Goal: Information Seeking & Learning: Check status

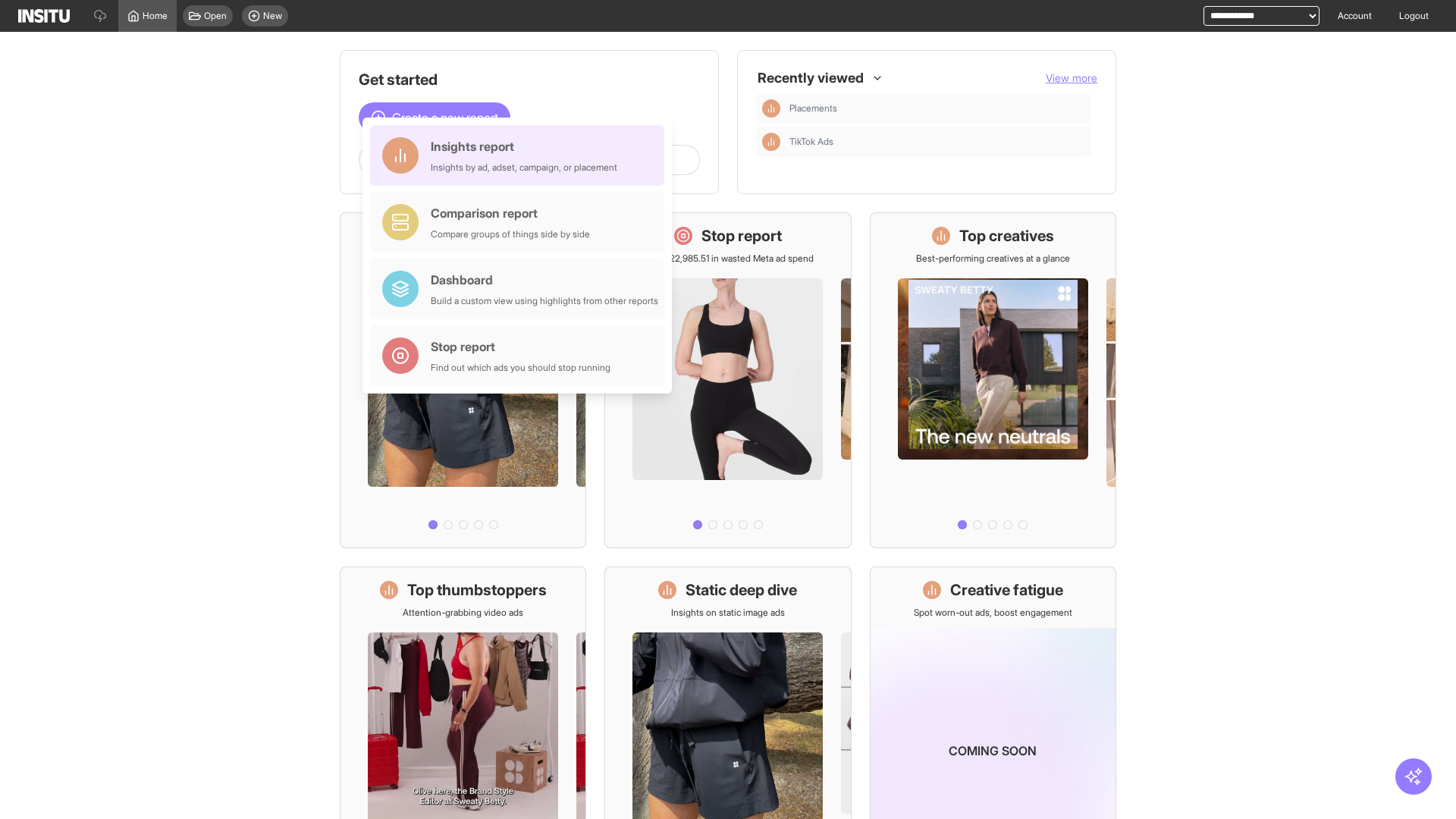
click at [521, 156] on div "Insights report Insights by ad, adset, campaign, or placement" at bounding box center [523, 155] width 187 height 36
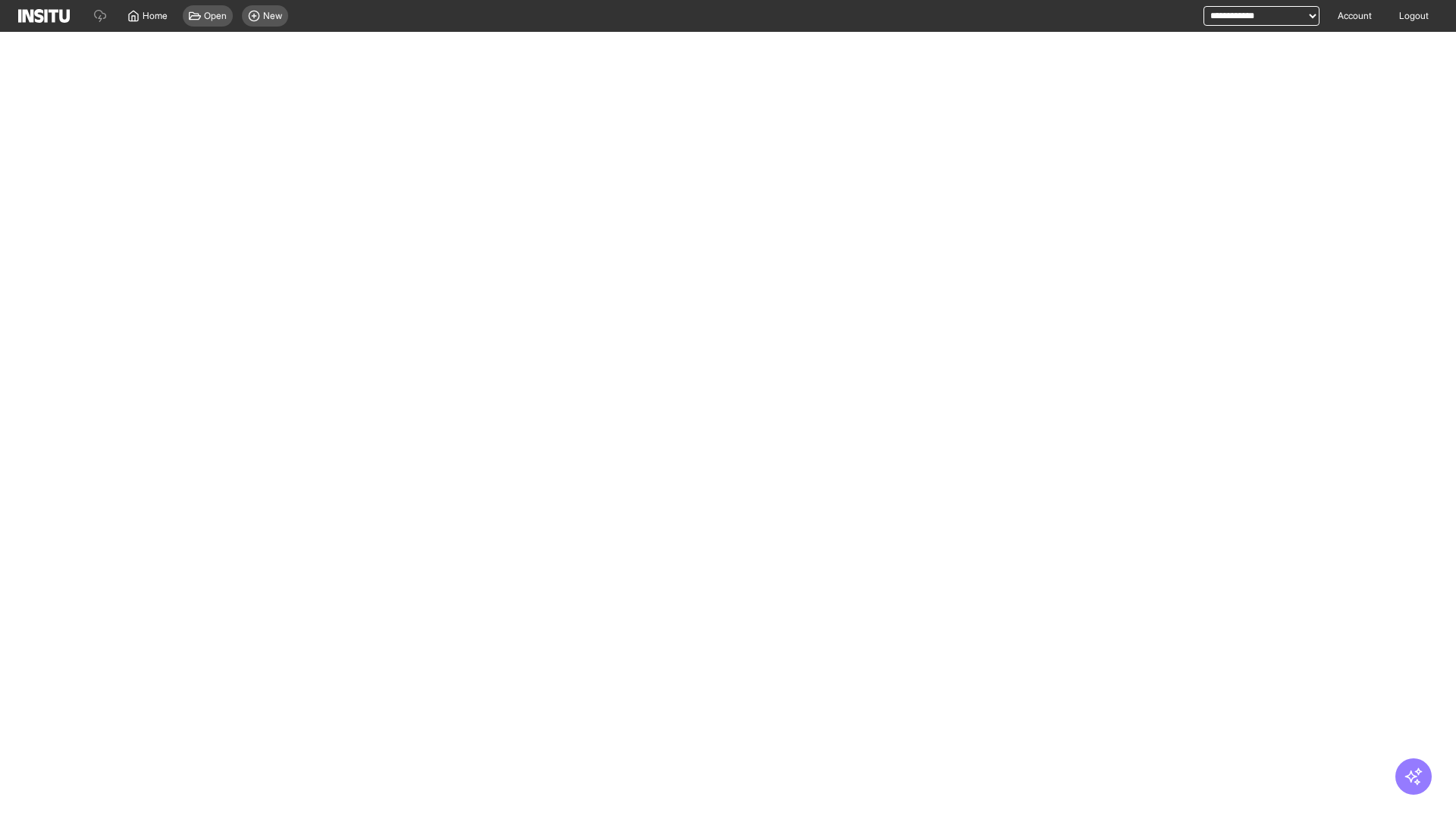
select select "**"
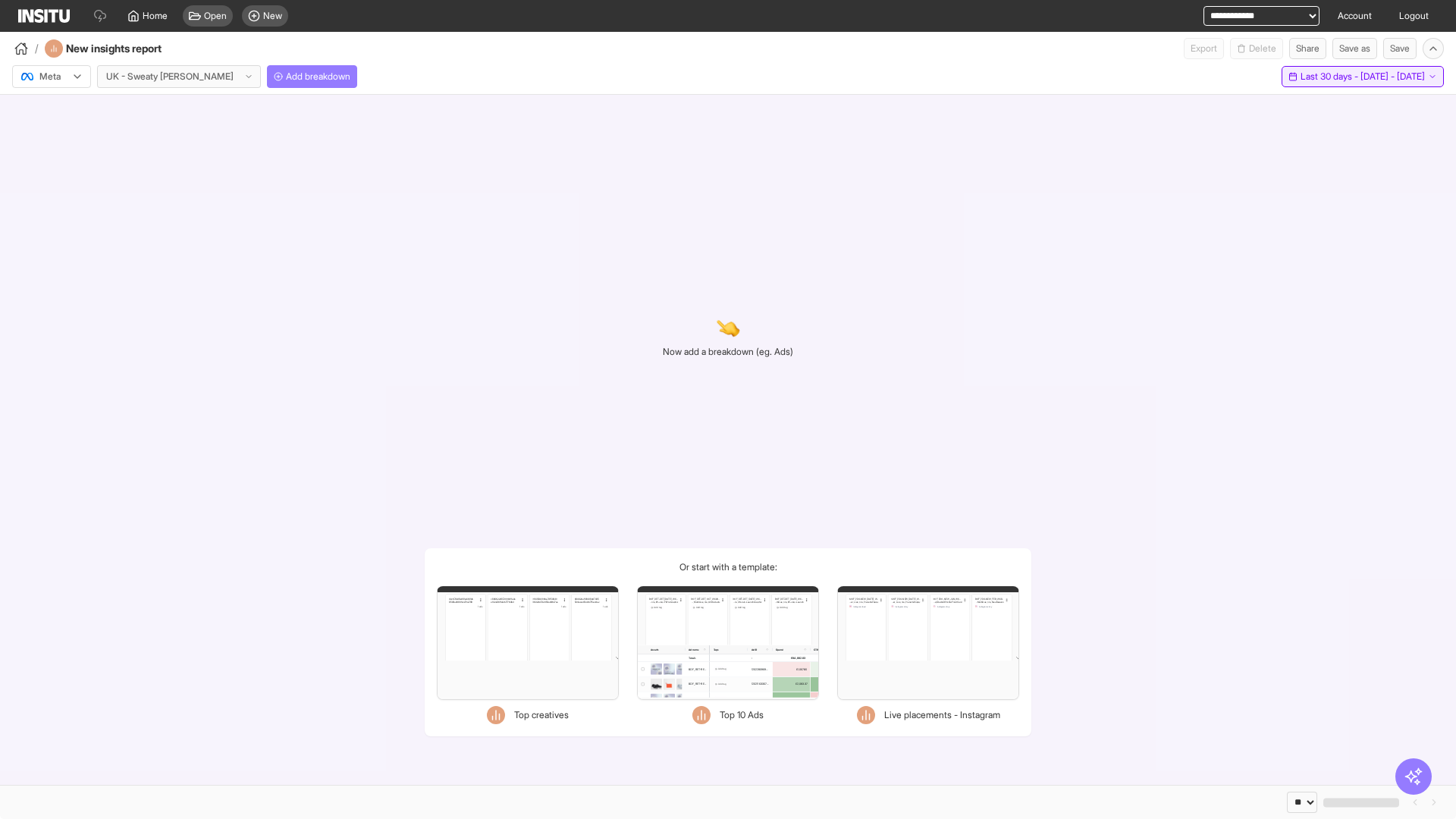
click at [1330, 77] on span "Last 30 days - [DATE] - [DATE]" at bounding box center [1362, 77] width 124 height 12
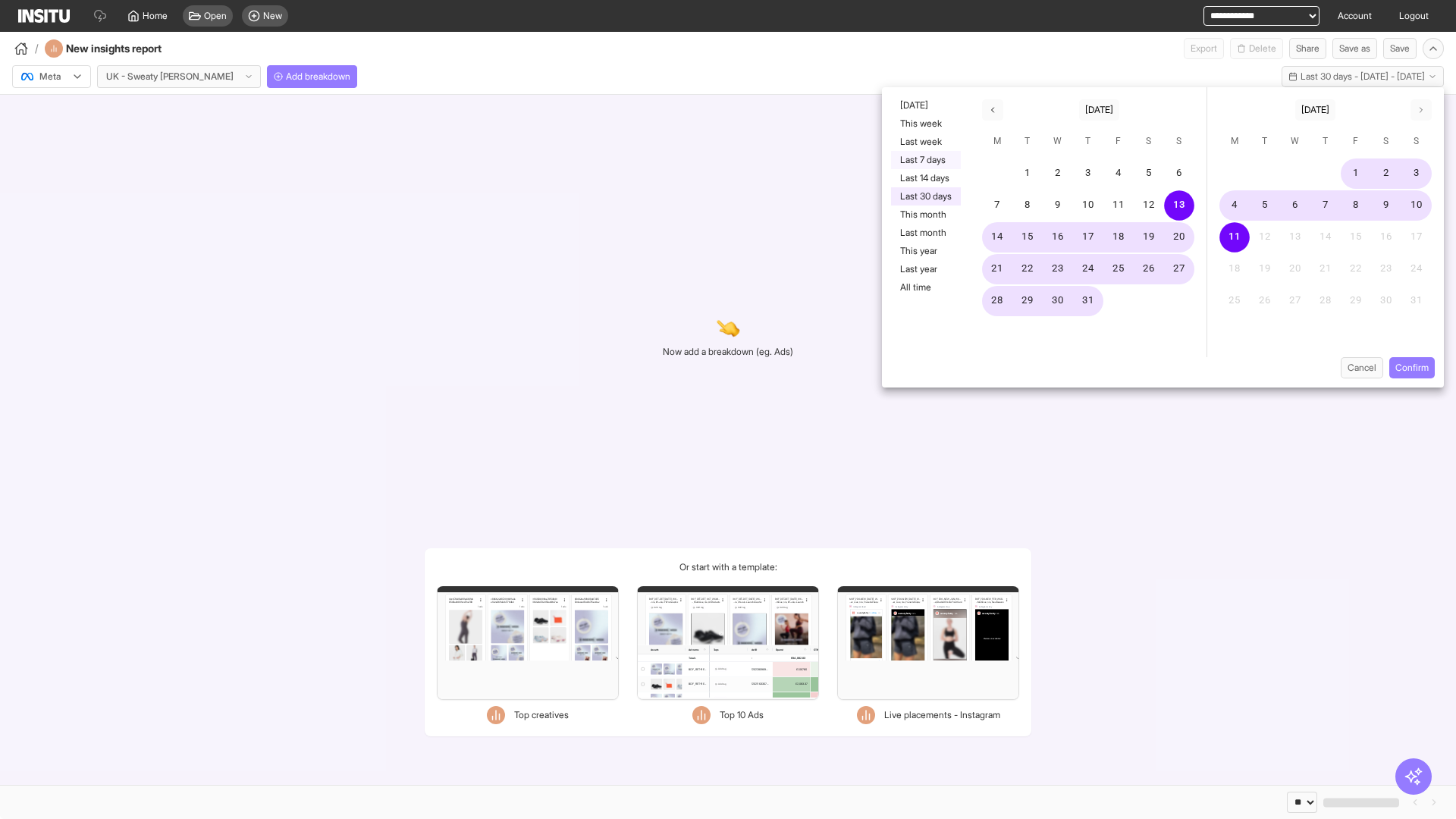
click at [924, 160] on button "Last 7 days" at bounding box center [925, 159] width 70 height 18
